Goal: Communication & Community: Participate in discussion

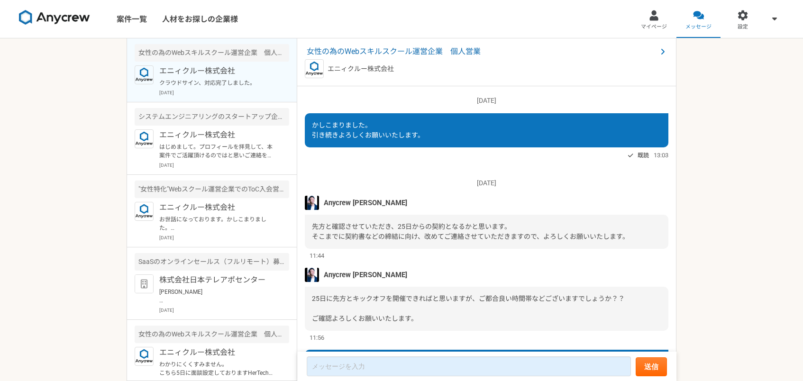
click at [204, 140] on p "エニィクルー株式会社" at bounding box center [217, 134] width 117 height 11
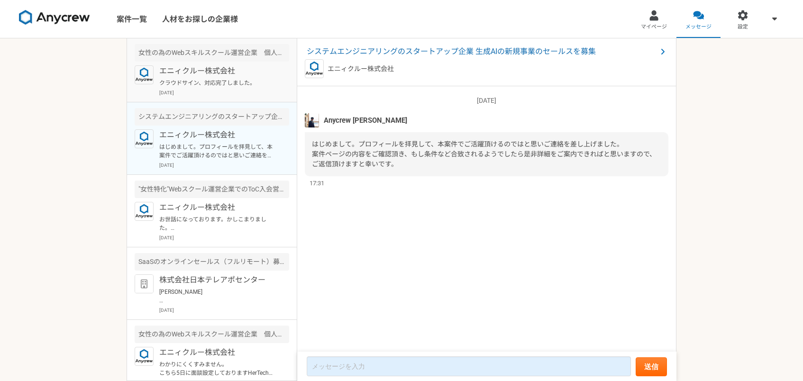
click at [225, 89] on p "[DATE]" at bounding box center [224, 92] width 130 height 7
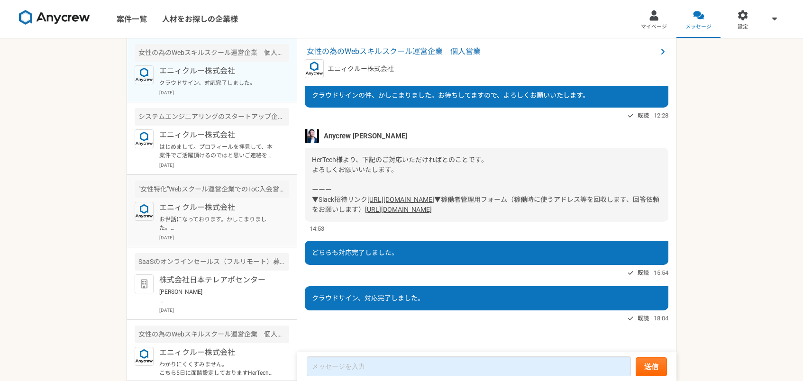
click at [237, 226] on p "お世話になっております。かしこまりました。 気になる案件等ございましたらお気軽にご連絡ください。 引き続きよろしくお願い致します。" at bounding box center [217, 223] width 117 height 17
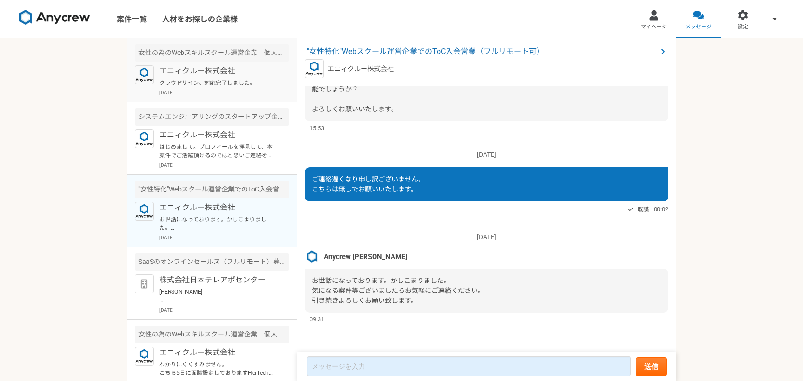
click at [224, 83] on p "クラウドサイン、対応完了しました。" at bounding box center [217, 83] width 117 height 9
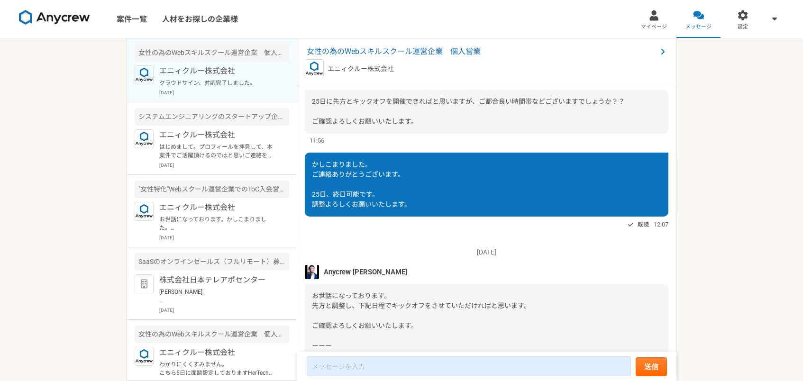
scroll to position [791, 0]
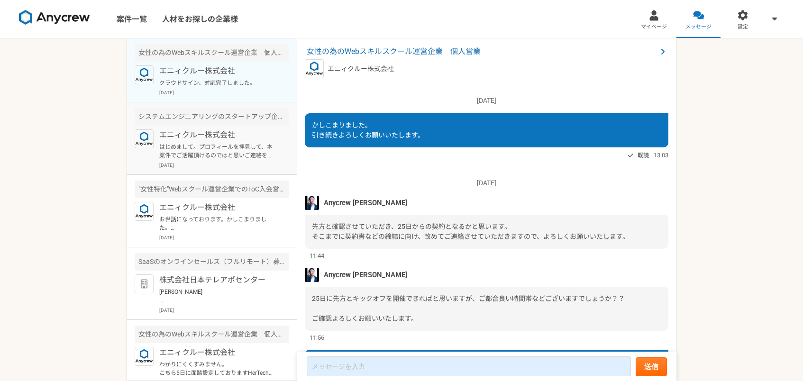
scroll to position [791, 0]
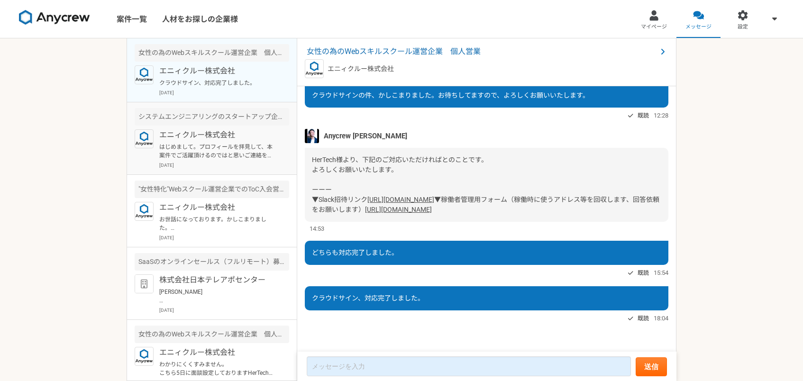
click at [226, 134] on p "エニィクルー株式会社" at bounding box center [217, 134] width 117 height 11
